Goal: Navigation & Orientation: Find specific page/section

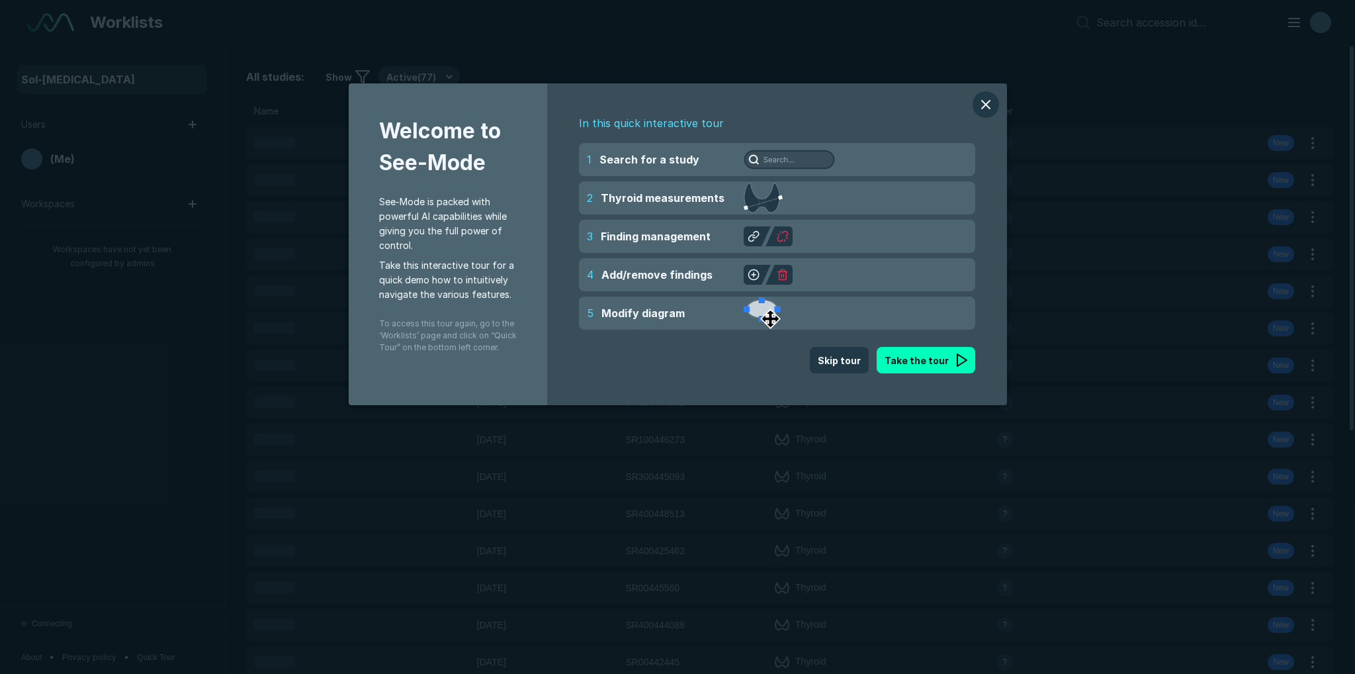
scroll to position [4500, 7798]
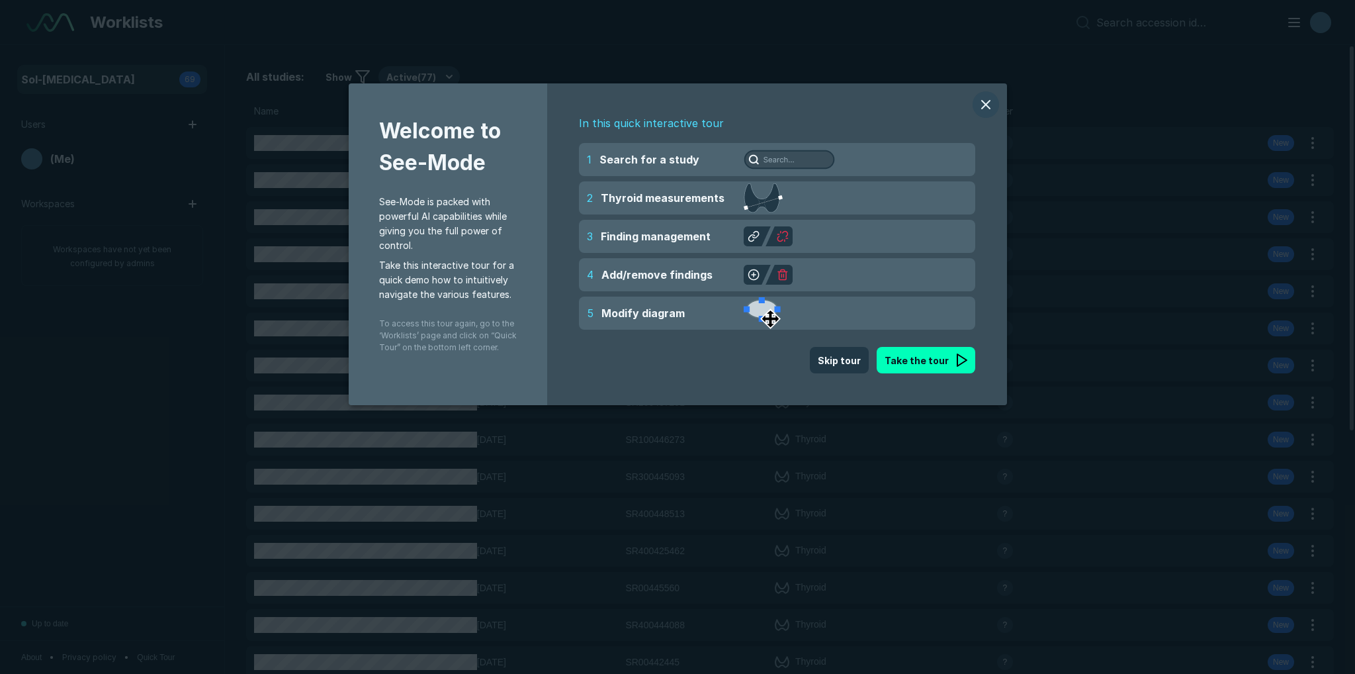
click at [985, 108] on button "modal" at bounding box center [986, 104] width 26 height 26
click at [985, 108] on div "Type" at bounding box center [883, 111] width 222 height 16
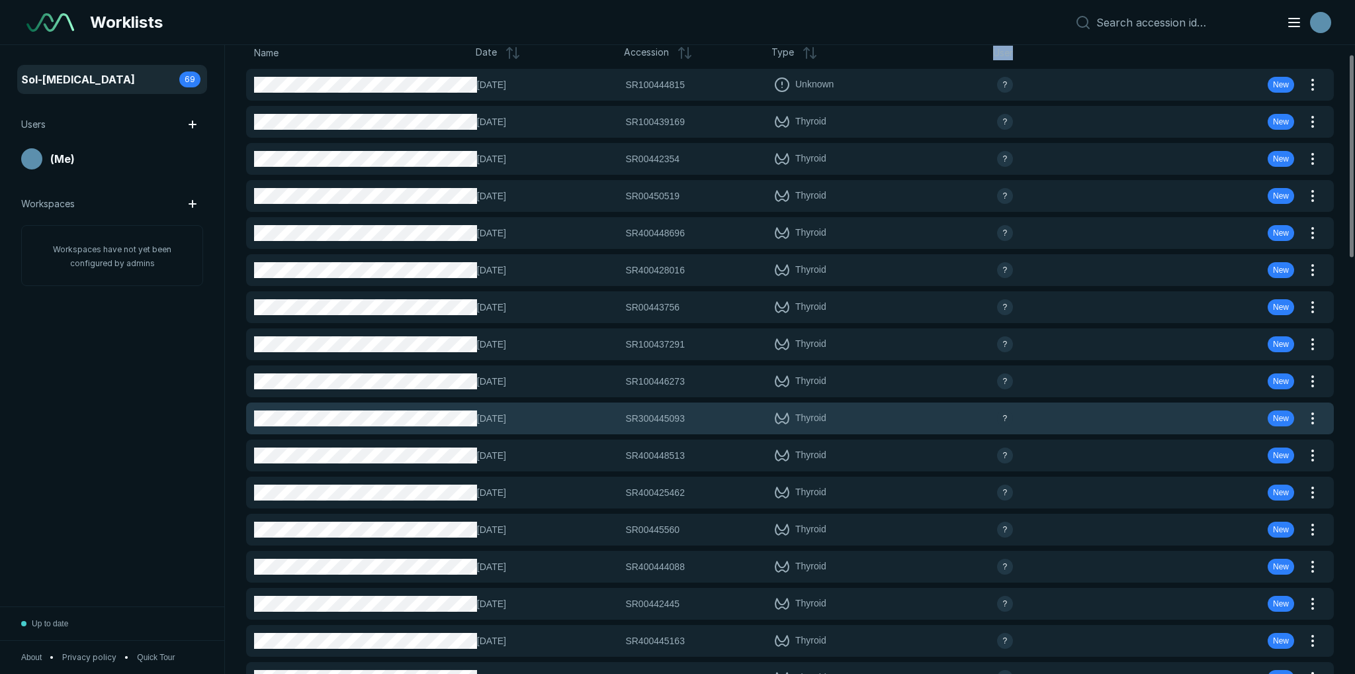
scroll to position [0, 0]
